Goal: Task Accomplishment & Management: Manage account settings

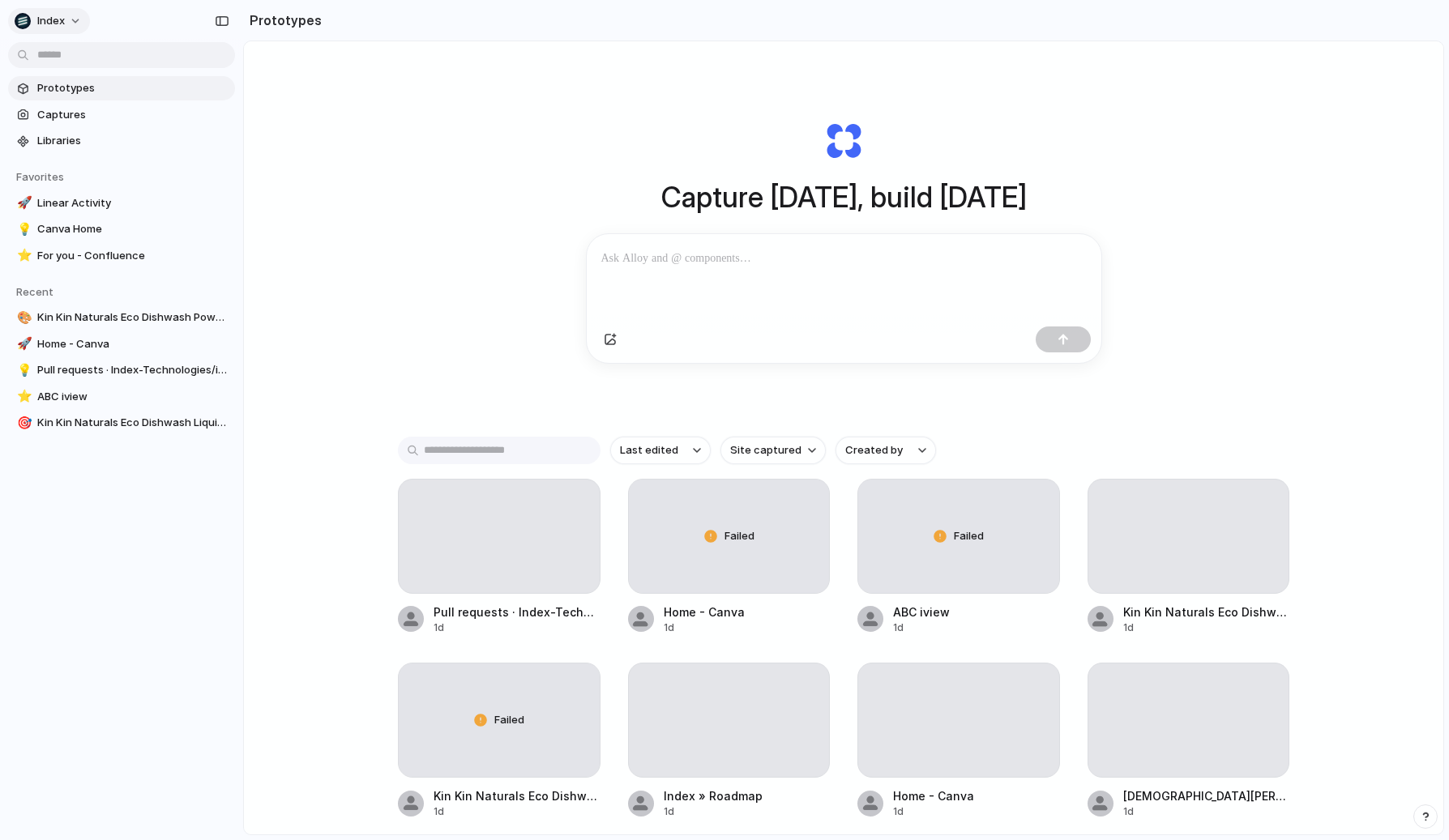
click at [64, 19] on button "Index" at bounding box center [48, 21] width 82 height 26
click at [60, 63] on span "Settings" at bounding box center [59, 57] width 45 height 16
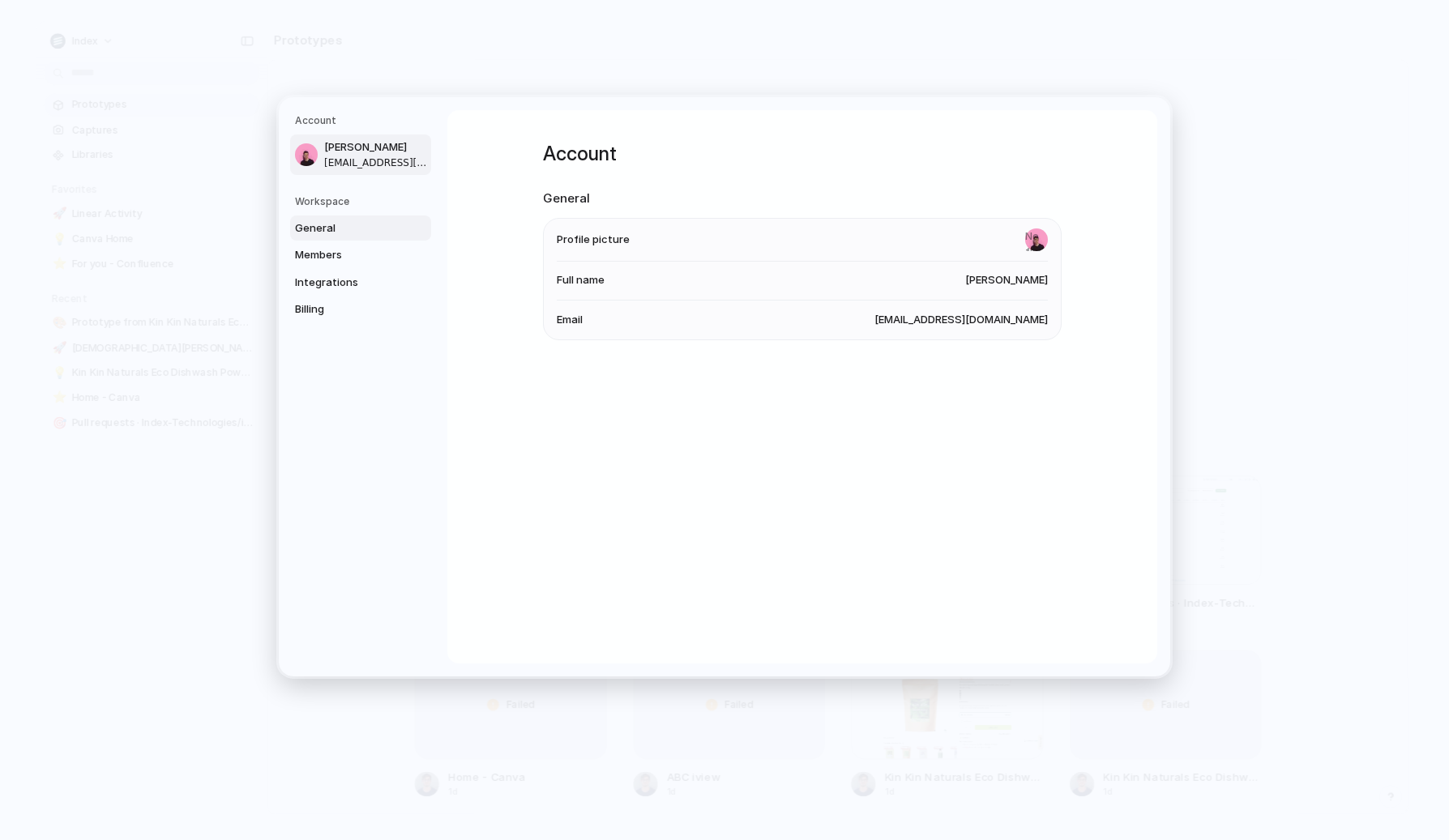
click at [346, 215] on link "General" at bounding box center [361, 227] width 141 height 26
click at [337, 251] on span "Members" at bounding box center [347, 255] width 104 height 16
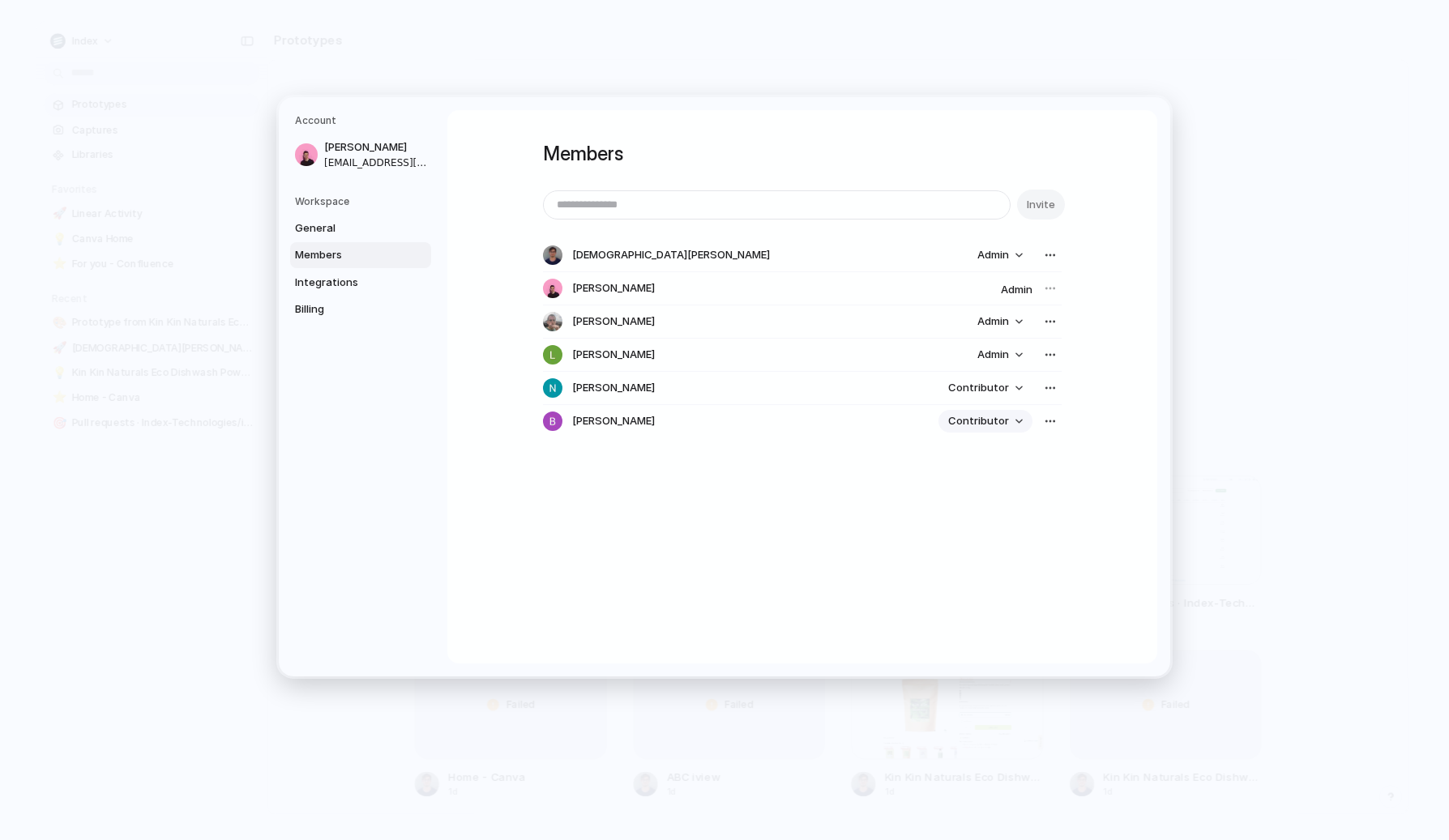
click at [967, 421] on span "Contributor" at bounding box center [979, 421] width 61 height 16
click at [880, 448] on div "Admin Contributor" at bounding box center [724, 420] width 1449 height 840
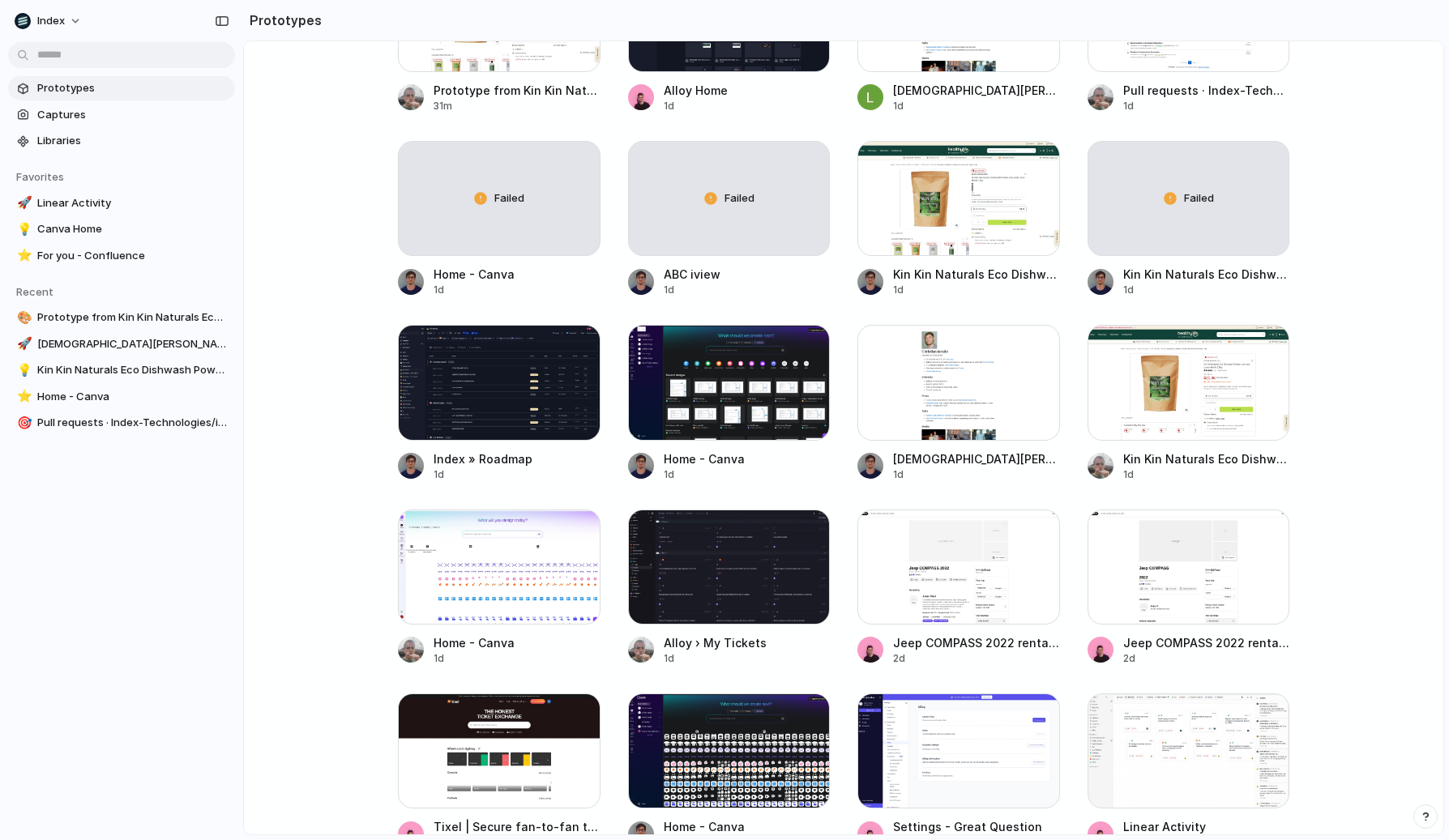
scroll to position [125, 0]
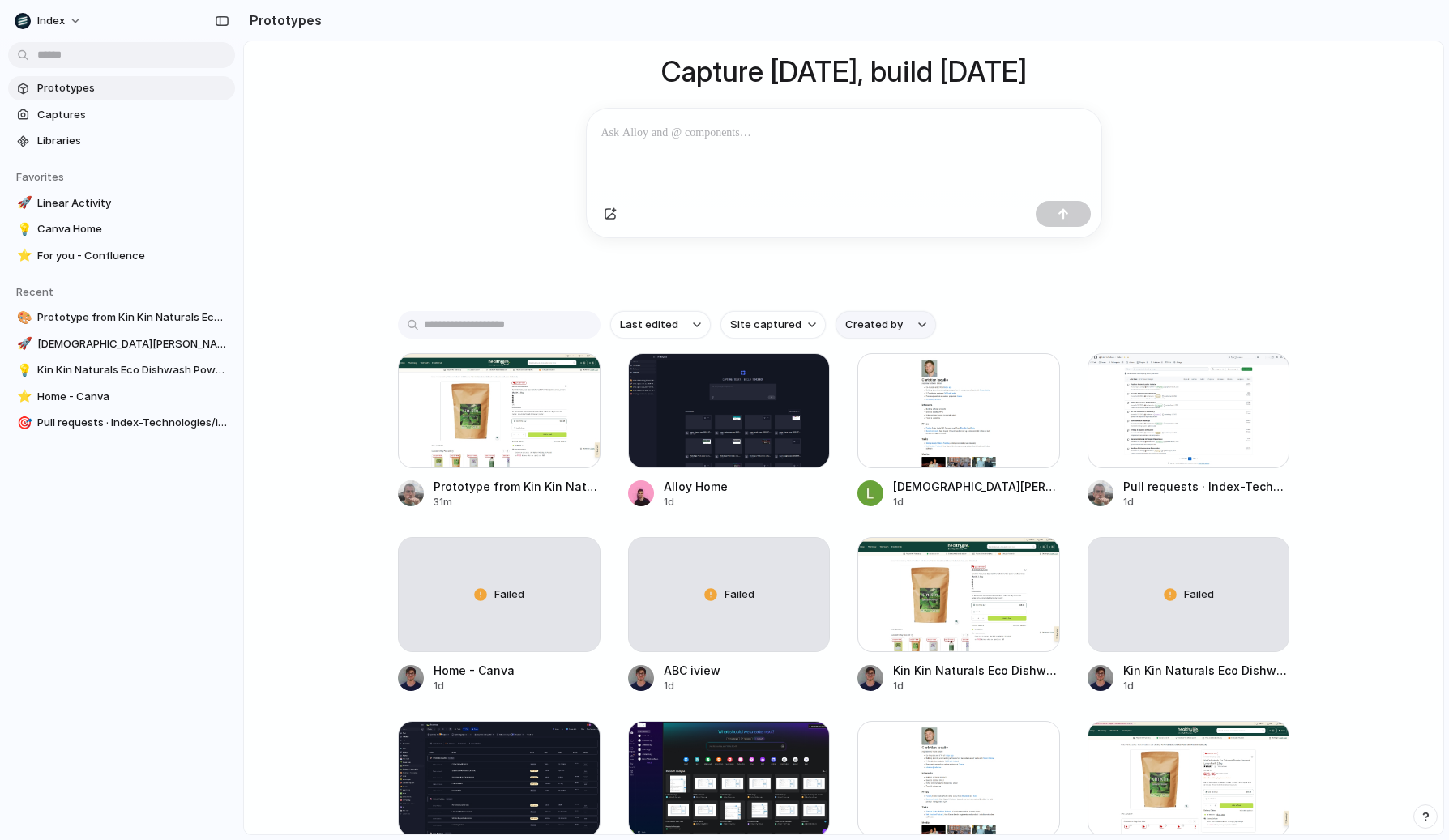
click at [853, 333] on span "Created by" at bounding box center [874, 324] width 58 height 16
type input "***"
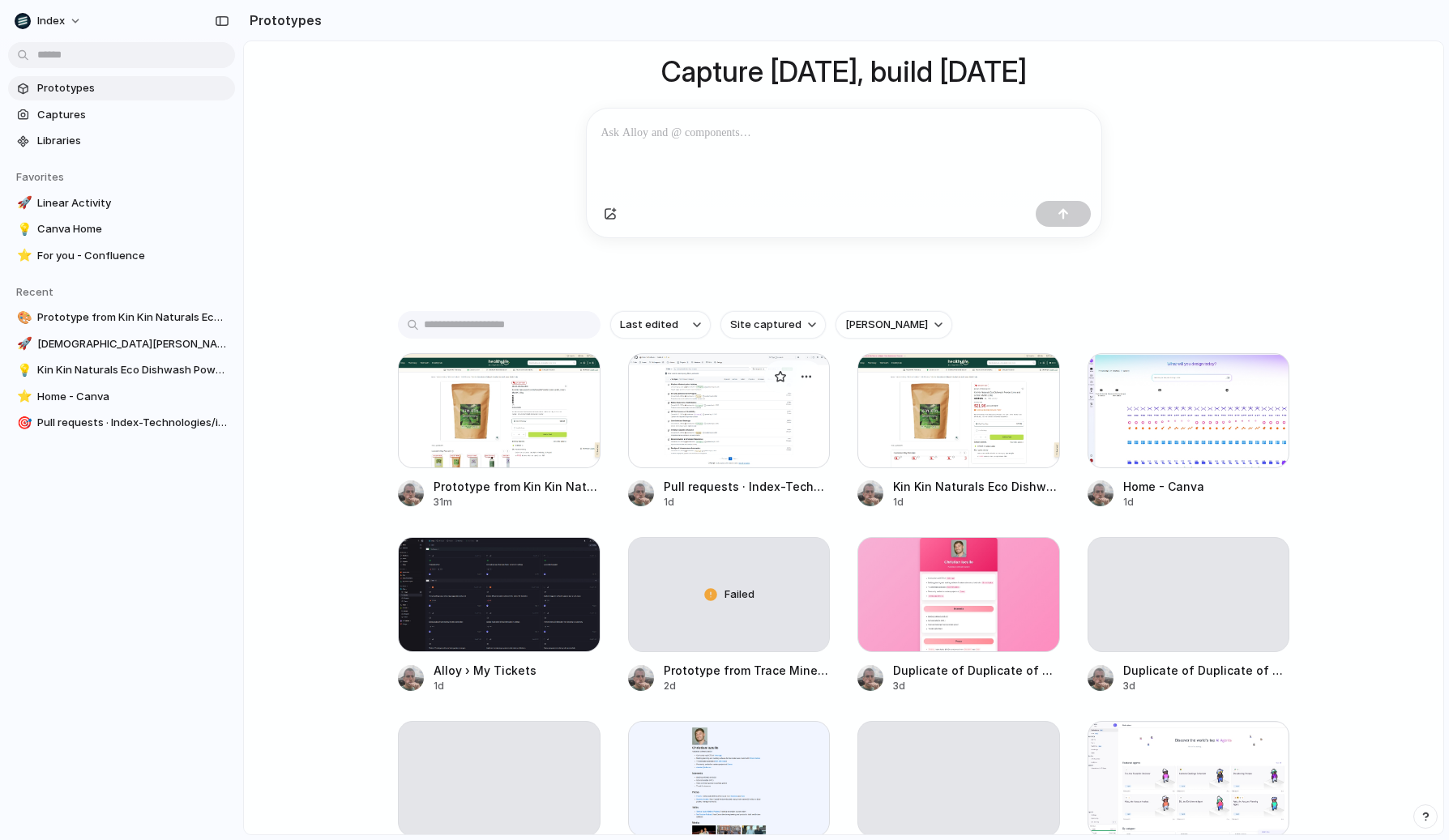
click at [667, 440] on div at bounding box center [730, 411] width 203 height 115
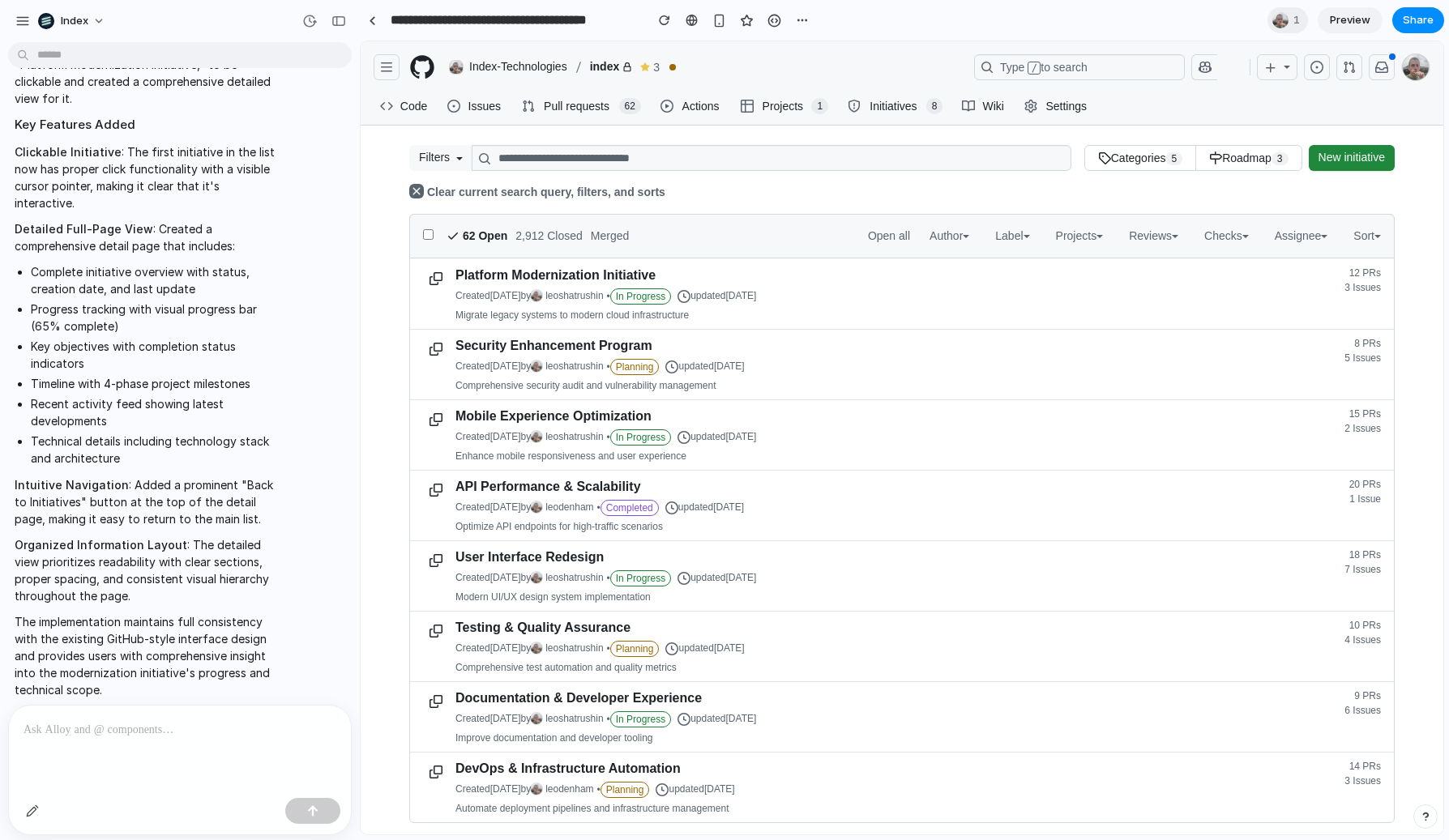
scroll to position [3254, 0]
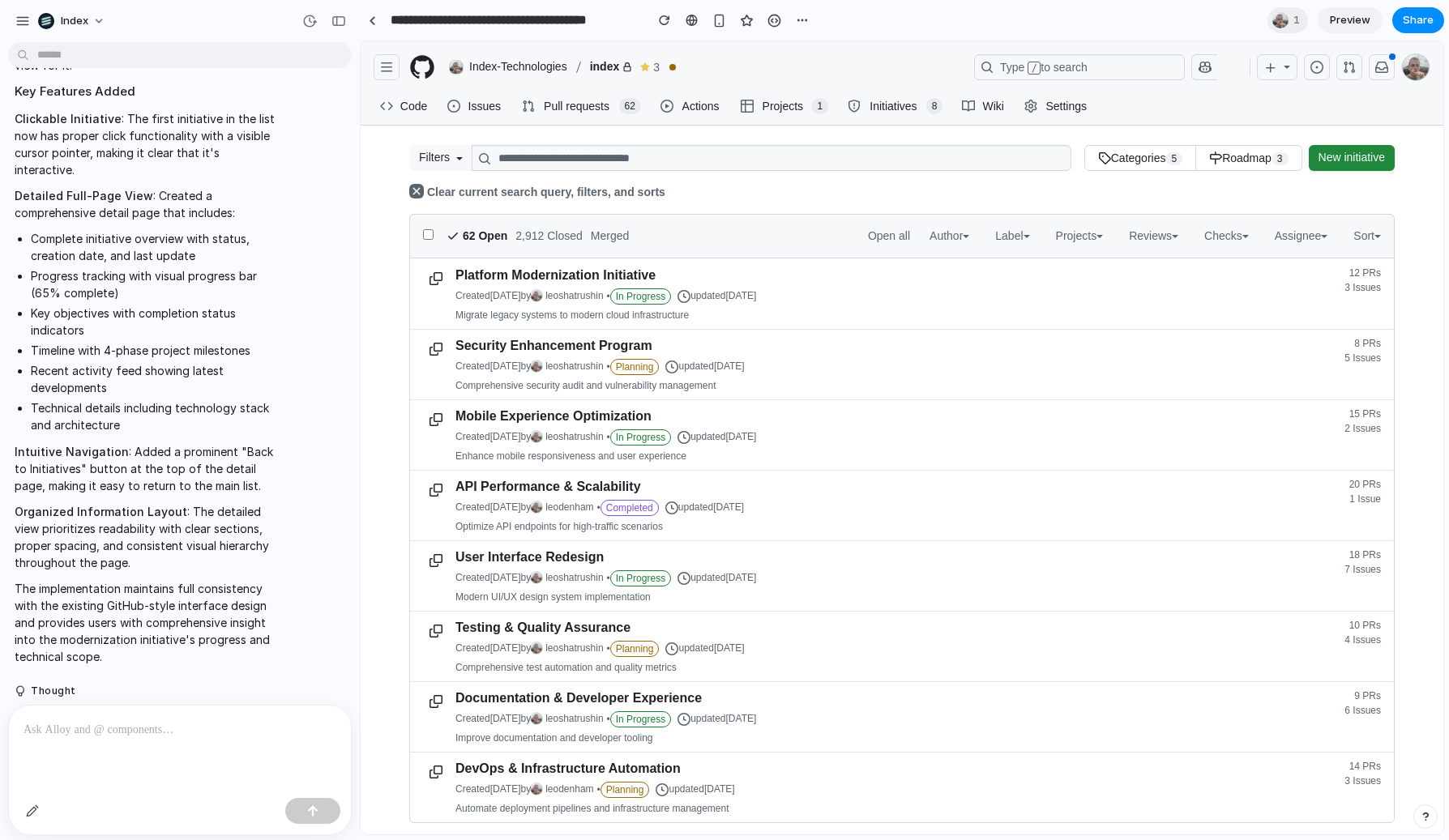
click at [874, 106] on span "Initiatives" at bounding box center [893, 106] width 52 height 24
click at [1343, 155] on span "New initiative" at bounding box center [1351, 158] width 66 height 16
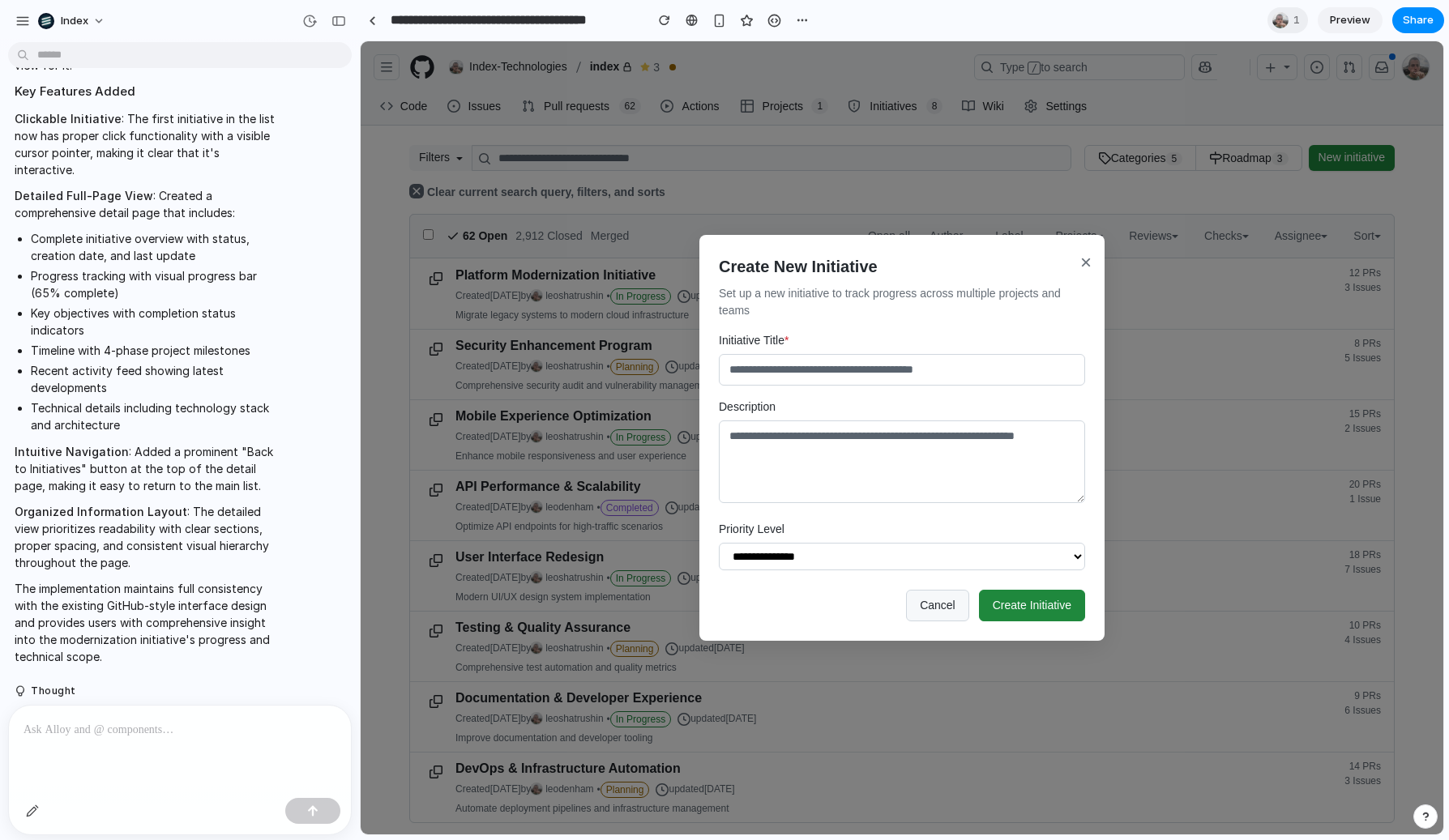
click at [1222, 168] on div "**********" at bounding box center [901, 438] width 1082 height 793
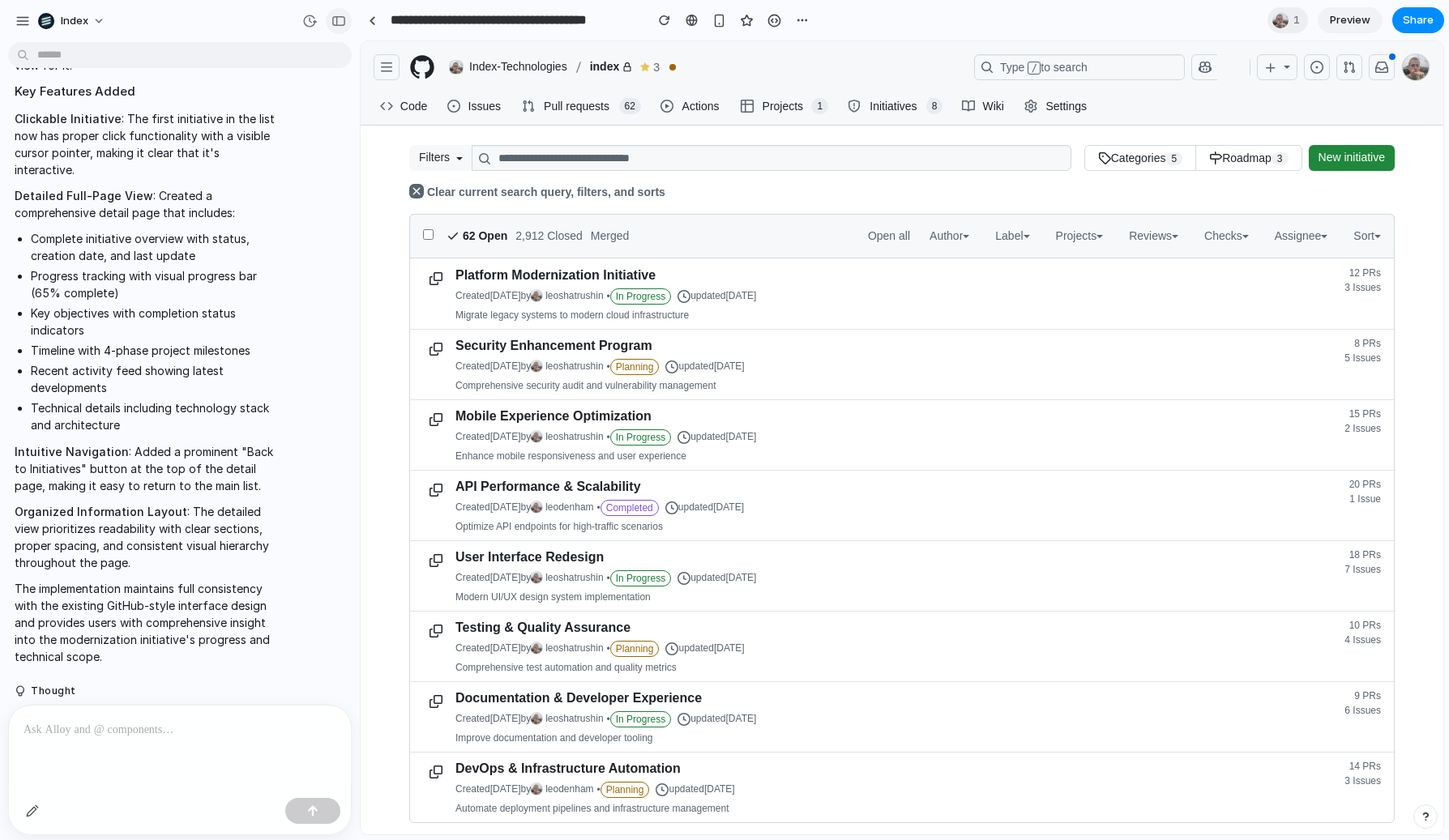
click at [333, 16] on div "button" at bounding box center [338, 21] width 15 height 11
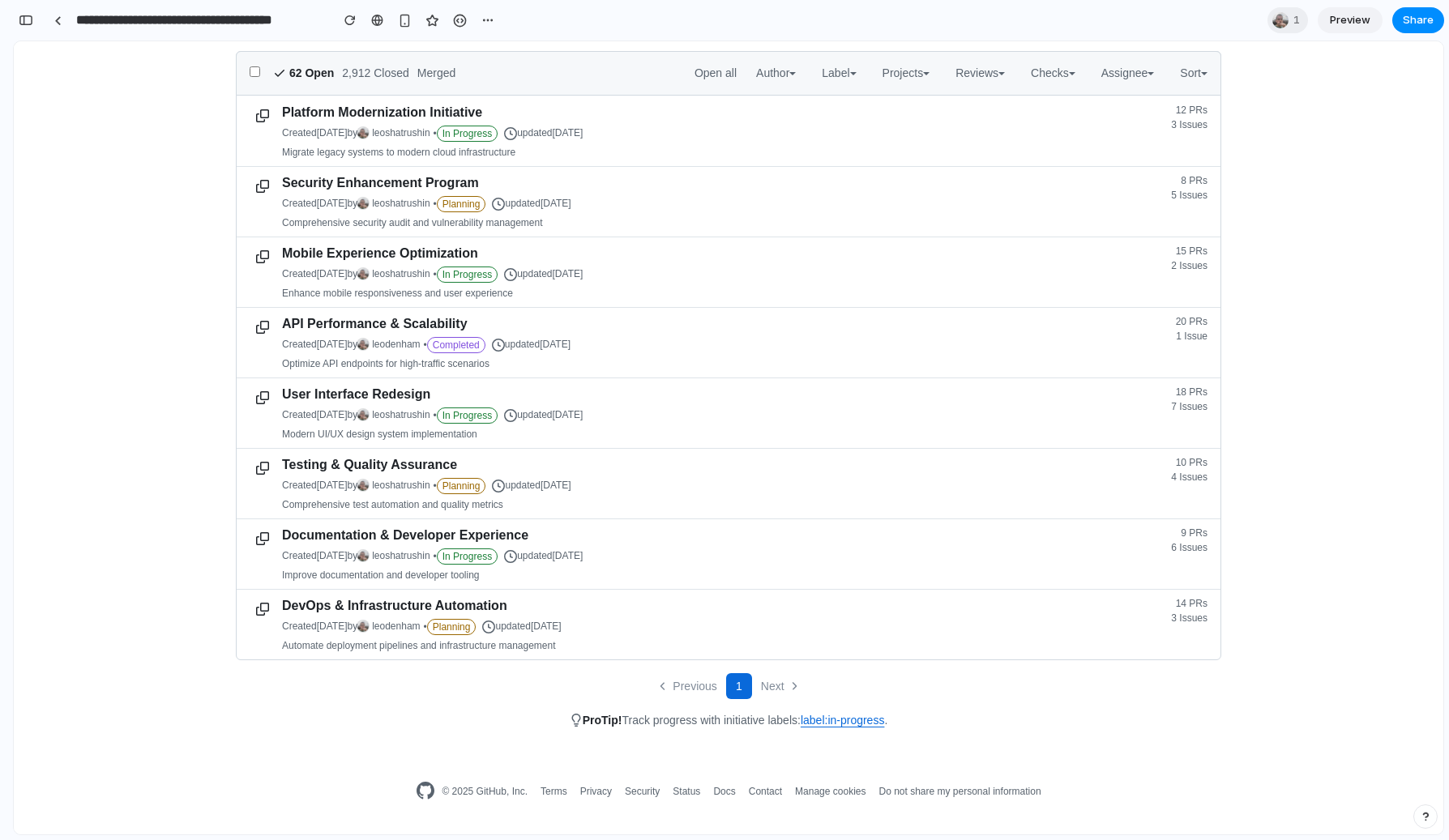
scroll to position [0, 0]
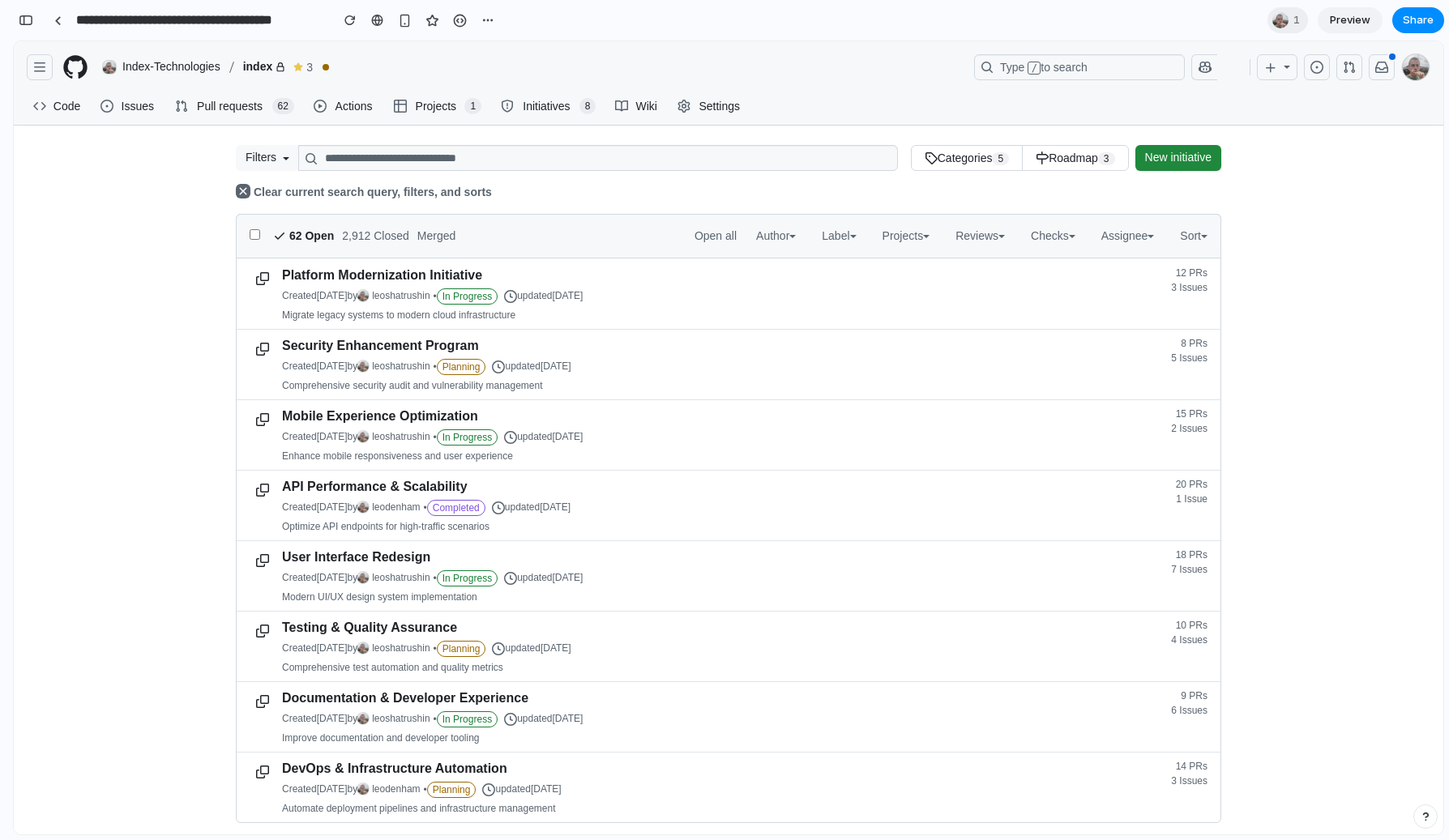
click at [1145, 150] on span "New initiative" at bounding box center [1178, 158] width 66 height 16
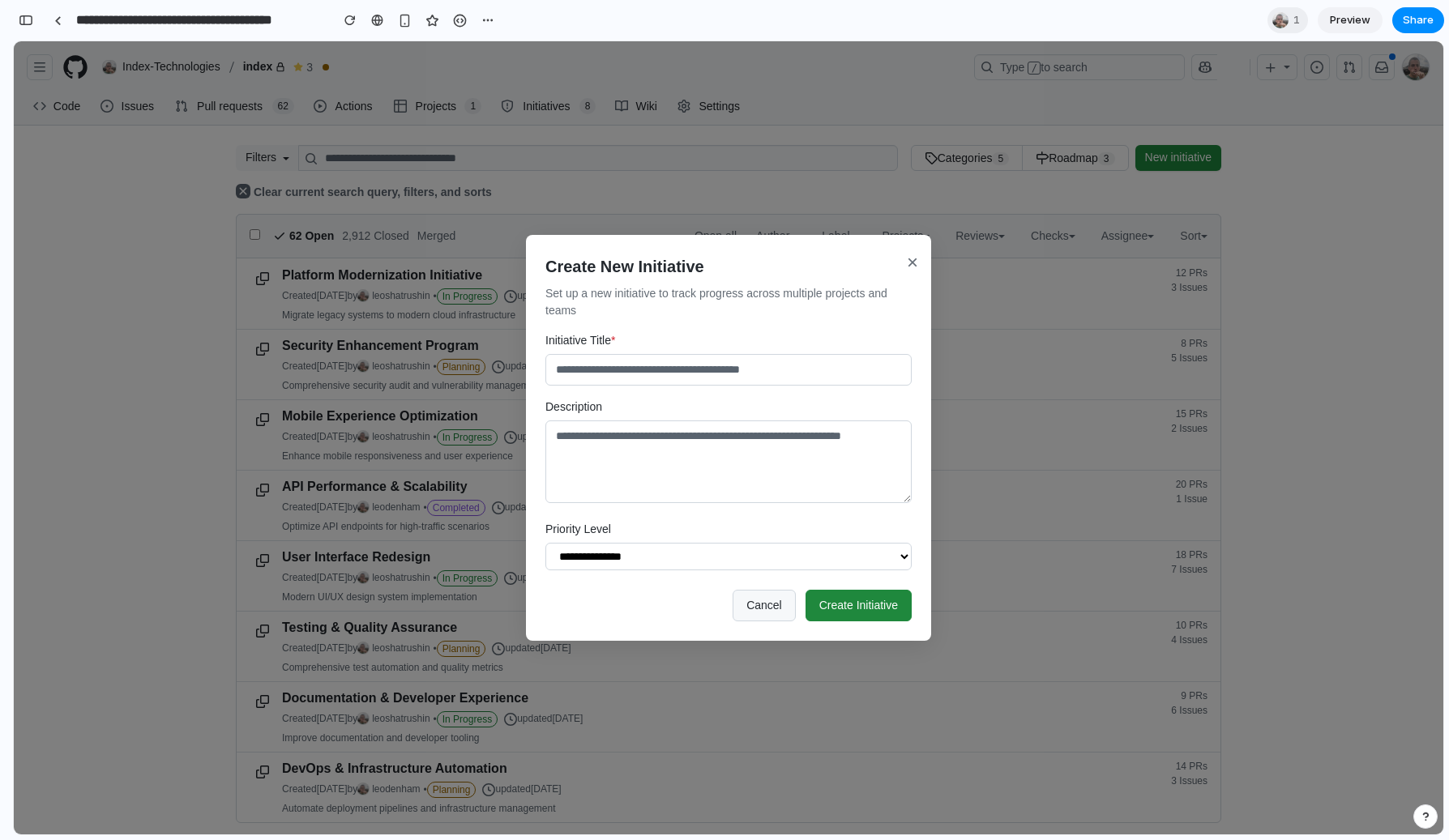
click at [691, 553] on select "**********" at bounding box center [728, 557] width 367 height 27
select select "***"
click at [545, 543] on select "**********" at bounding box center [728, 557] width 367 height 27
click at [905, 253] on button "×" at bounding box center [912, 263] width 18 height 36
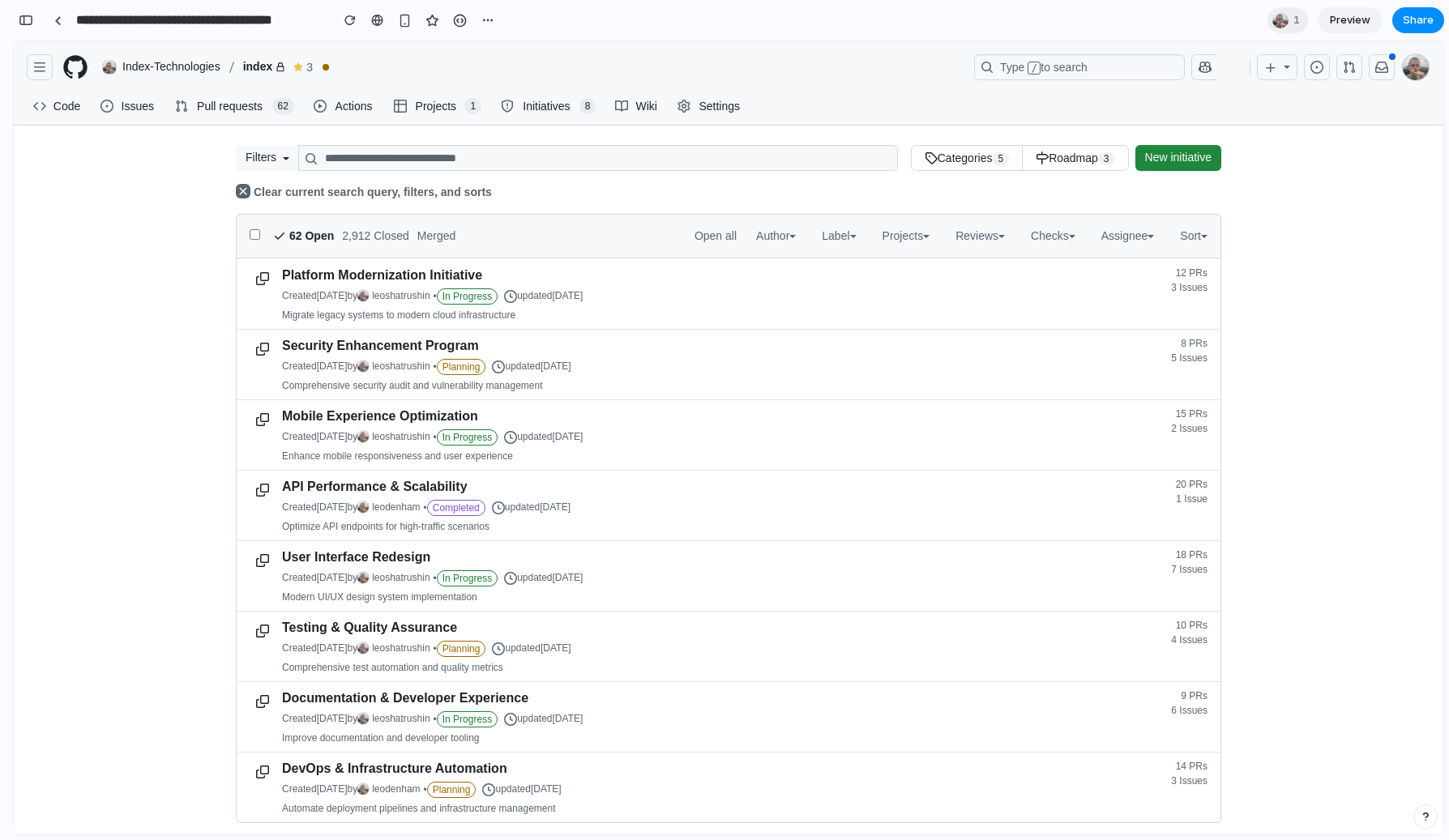
click at [401, 269] on link "Platform Modernization Initiative" at bounding box center [382, 275] width 200 height 14
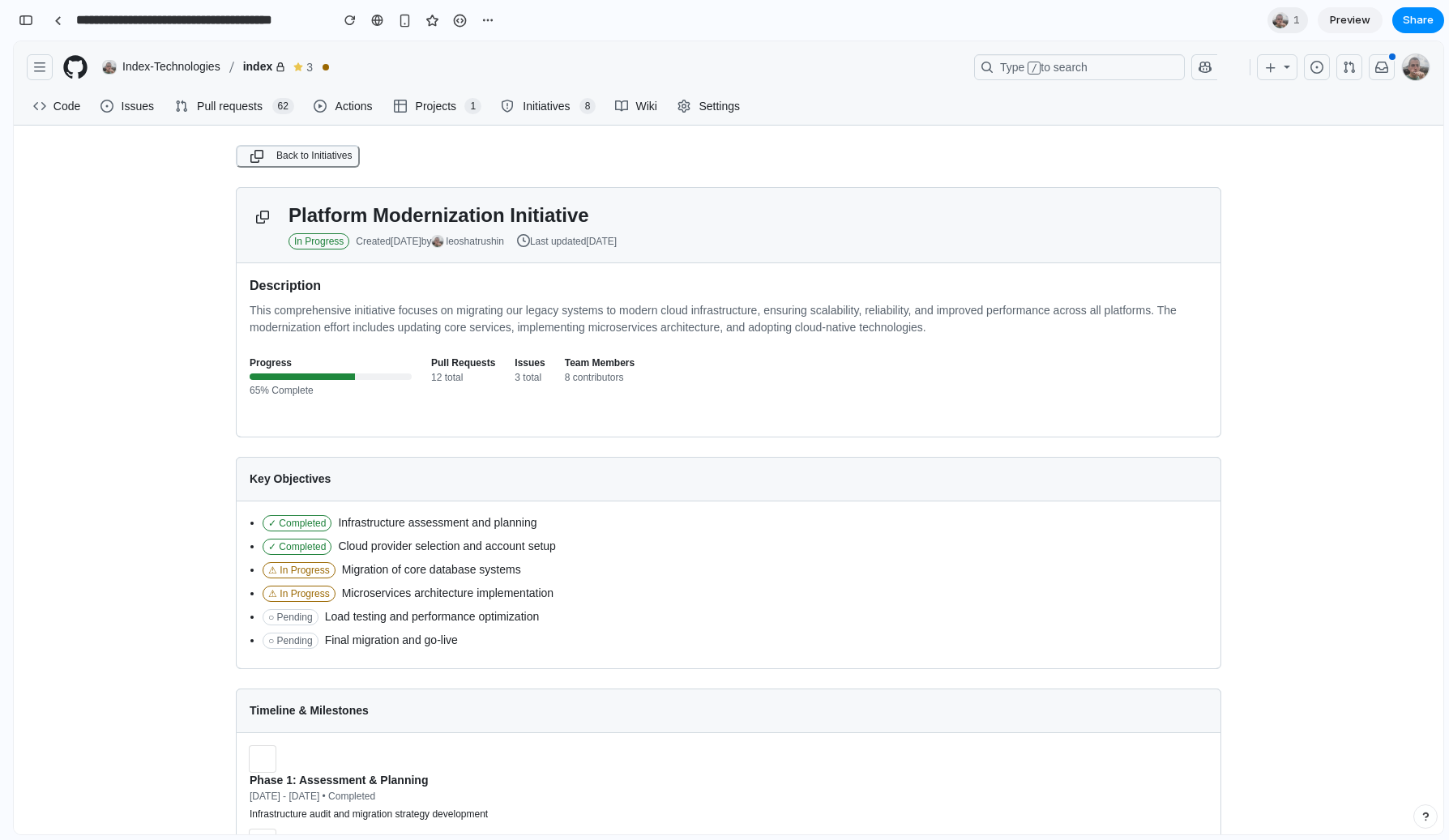
click at [338, 107] on span "Actions" at bounding box center [354, 106] width 41 height 24
click at [252, 107] on span "Pull requests" at bounding box center [230, 106] width 71 height 24
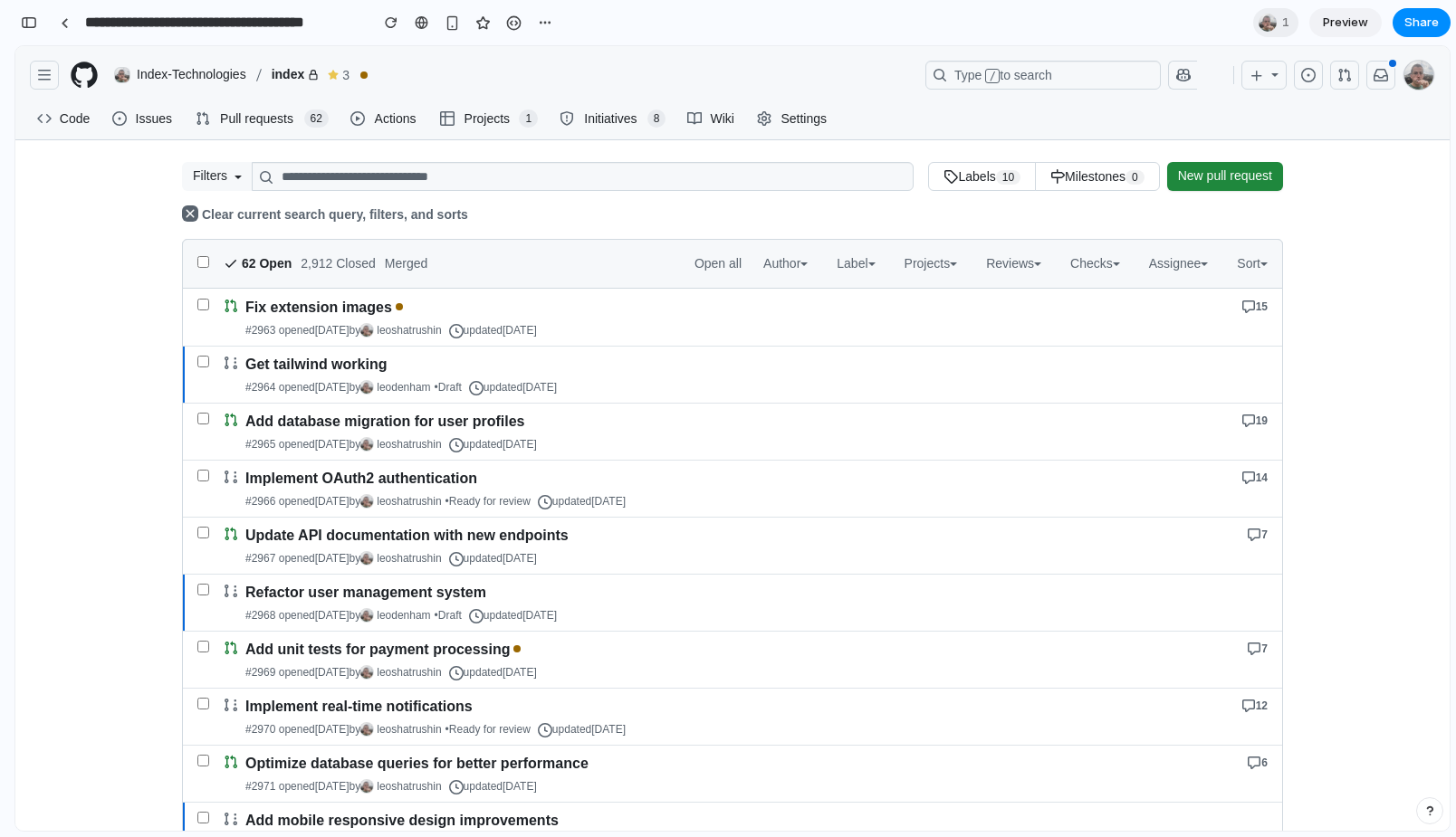
click at [539, 219] on div "Clear current search query, filters, and sorts" at bounding box center [733, 215] width 1101 height 19
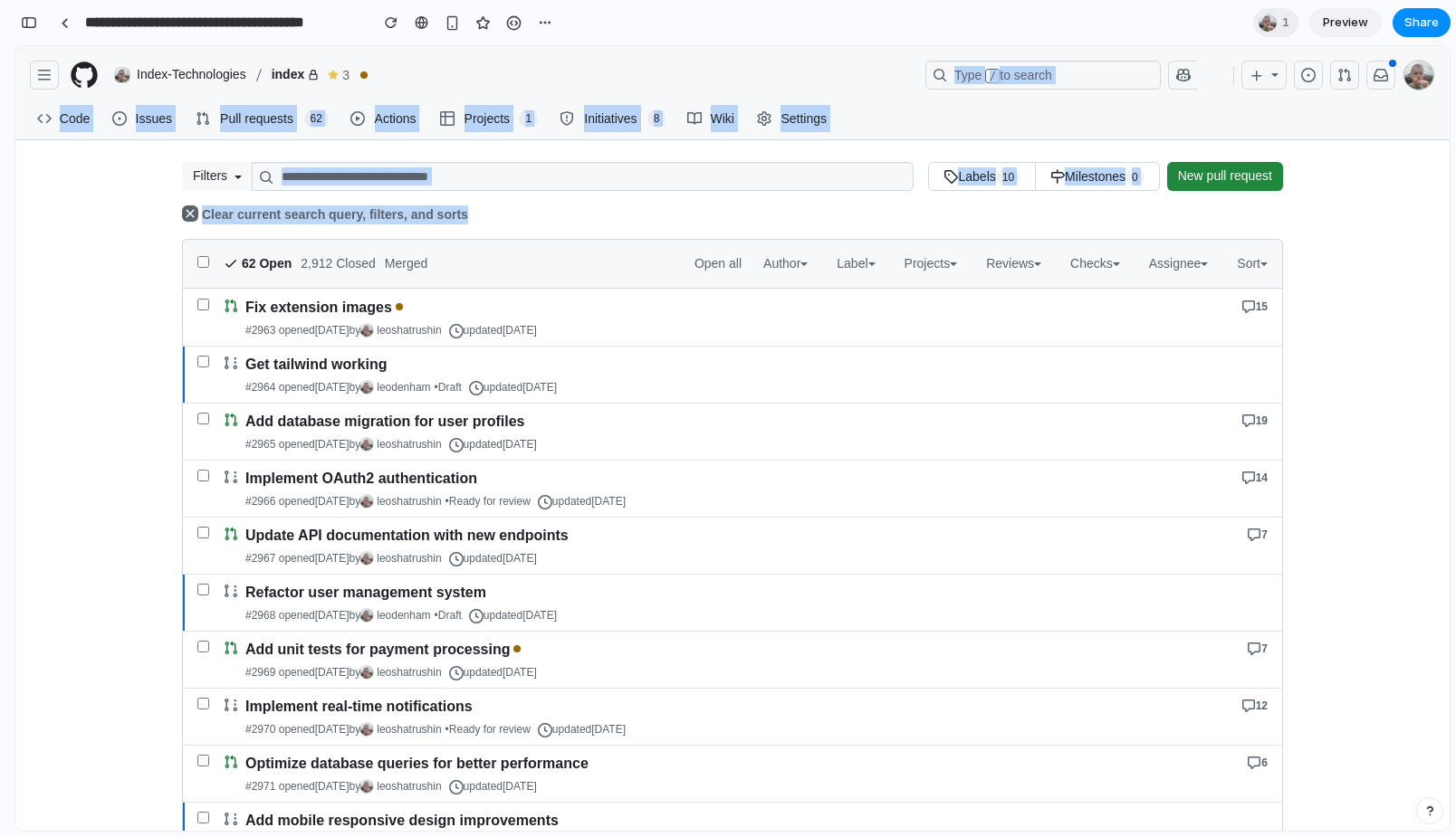
drag, startPoint x: 539, startPoint y: 219, endPoint x: 590, endPoint y: 86, distance: 142.4
click at [590, 86] on div "Home Issues Pull requests Projects Discussions Codespaces Copilot Spaces Downlo…" at bounding box center [733, 578] width 1435 height 1065
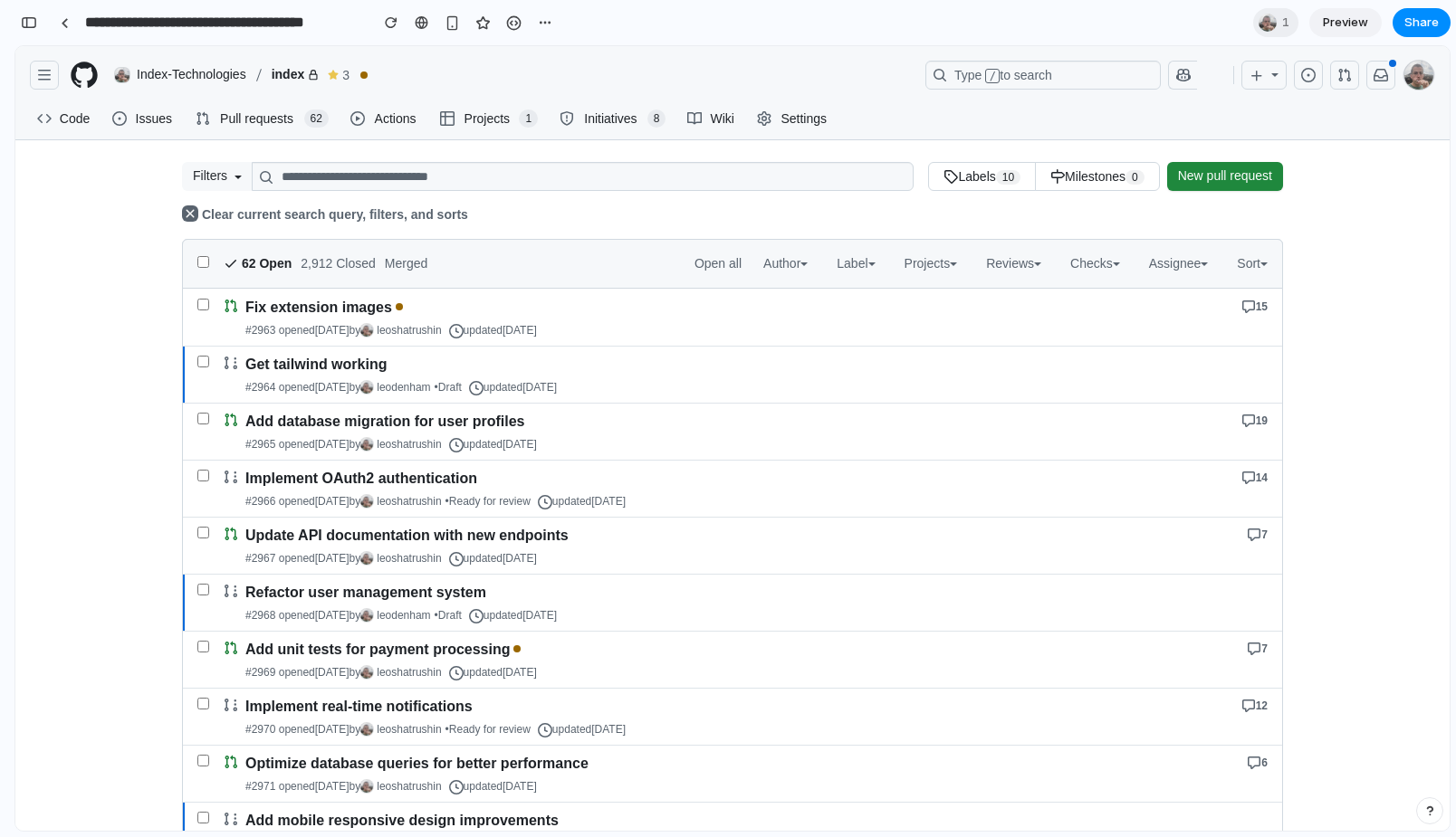
click at [590, 86] on nav "Index-Technologies index 3 Loading status checks…" at bounding box center [509, 75] width 809 height 29
click at [787, 105] on span "Settings" at bounding box center [804, 119] width 50 height 27
click at [814, 118] on span "Settings" at bounding box center [804, 119] width 50 height 27
click at [817, 113] on span "Settings" at bounding box center [804, 119] width 50 height 27
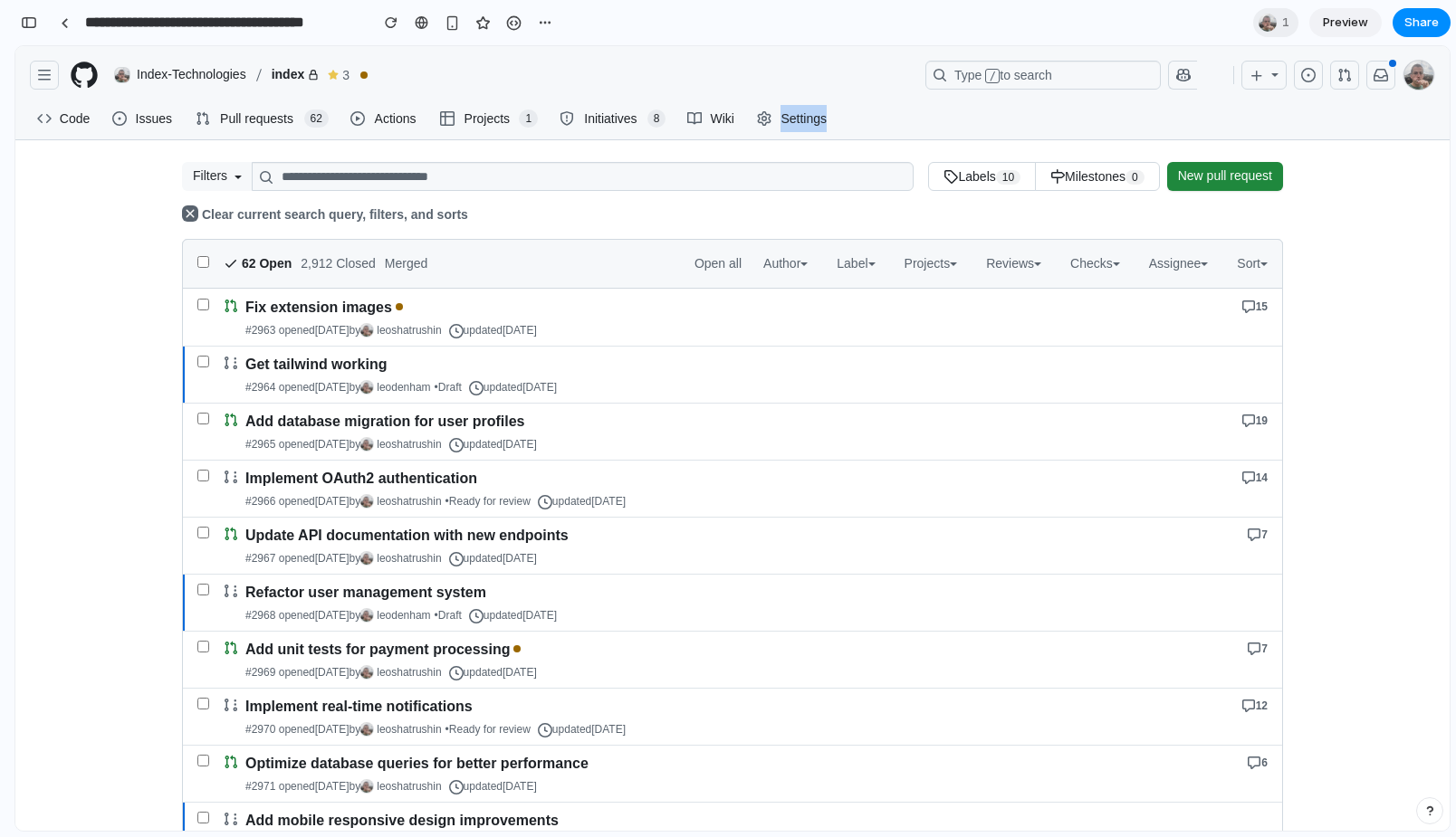
click at [808, 121] on span "Settings" at bounding box center [804, 119] width 50 height 27
click at [804, 4] on section "**********" at bounding box center [733, 22] width 1437 height 45
click at [69, 22] on link at bounding box center [64, 22] width 27 height 27
